Goal: Information Seeking & Learning: Learn about a topic

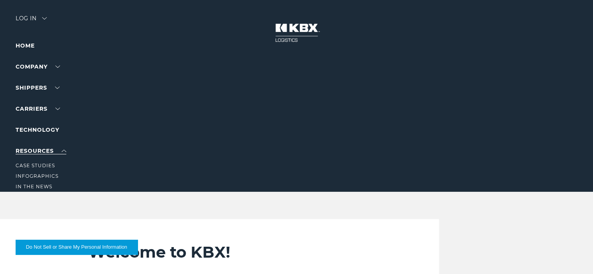
click at [42, 149] on link "RESOURCES" at bounding box center [41, 150] width 51 height 7
click at [37, 167] on link "Case Studies" at bounding box center [35, 166] width 39 height 6
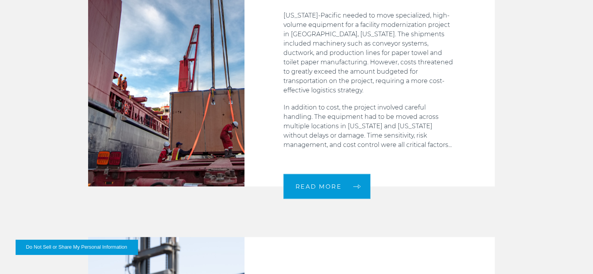
scroll to position [702, 0]
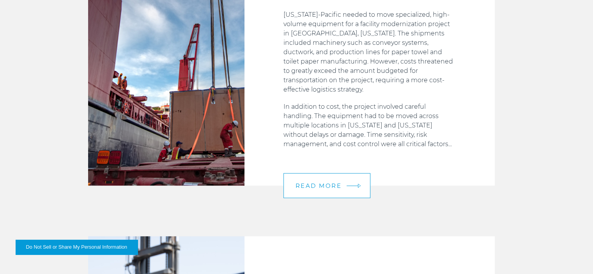
click at [330, 183] on span "READ MORE" at bounding box center [319, 186] width 46 height 6
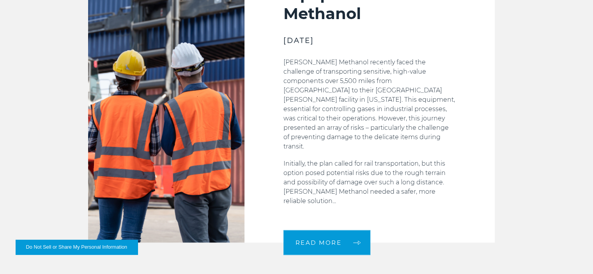
scroll to position [960, 0]
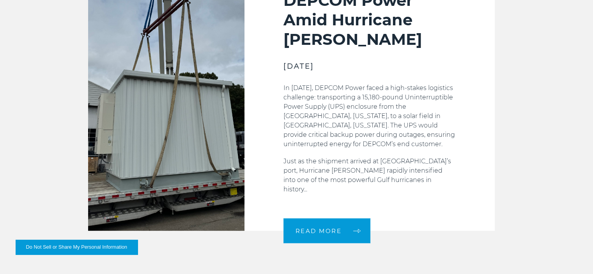
scroll to position [296, 0]
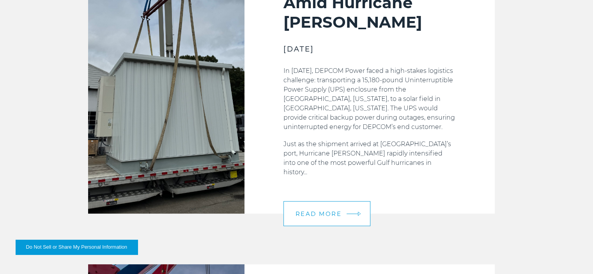
click at [318, 211] on span "READ MORE" at bounding box center [319, 214] width 46 height 6
